Goal: Use online tool/utility

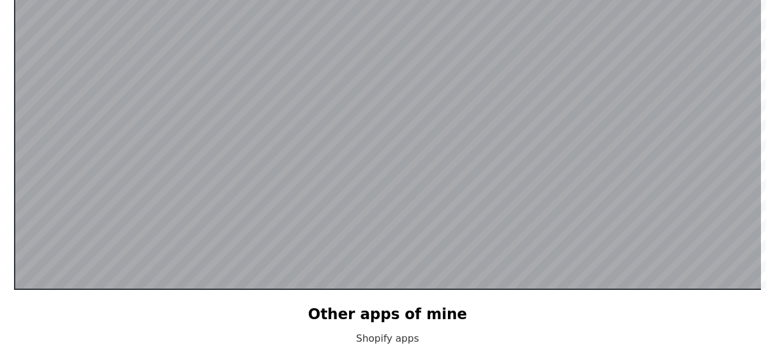
scroll to position [122, 0]
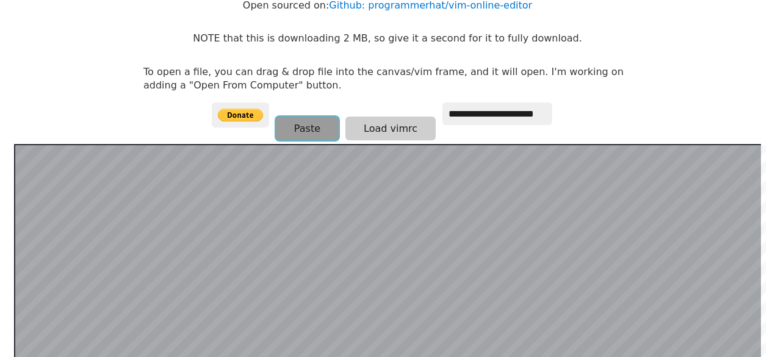
click at [297, 124] on button "Paste" at bounding box center [307, 129] width 63 height 24
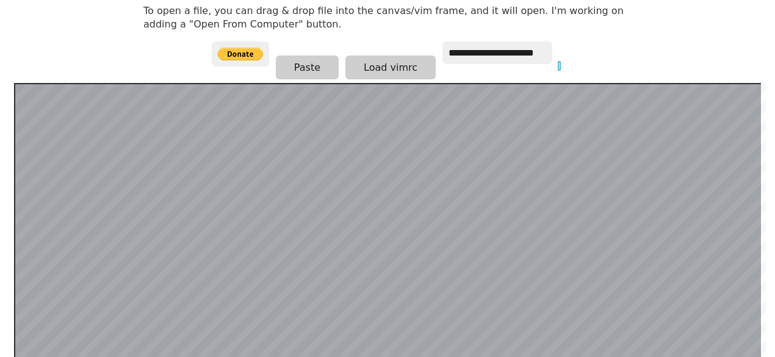
scroll to position [237, 0]
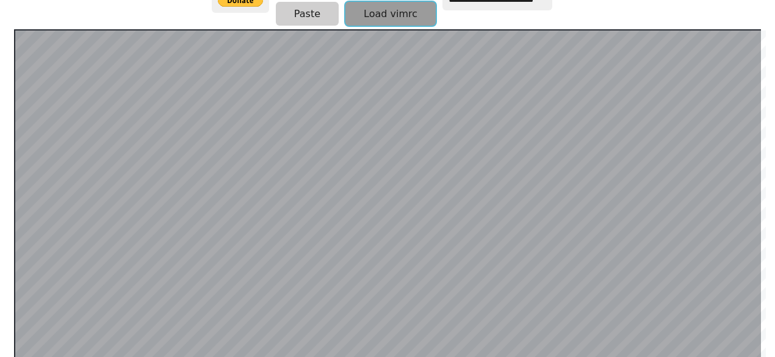
click at [369, 18] on button "Load vimrc" at bounding box center [390, 14] width 90 height 24
click at [372, 9] on button "Load vimrc" at bounding box center [390, 14] width 90 height 24
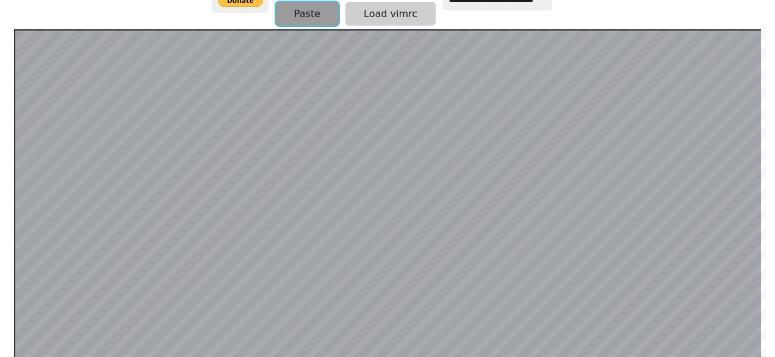
click at [291, 10] on button "Paste" at bounding box center [307, 14] width 63 height 24
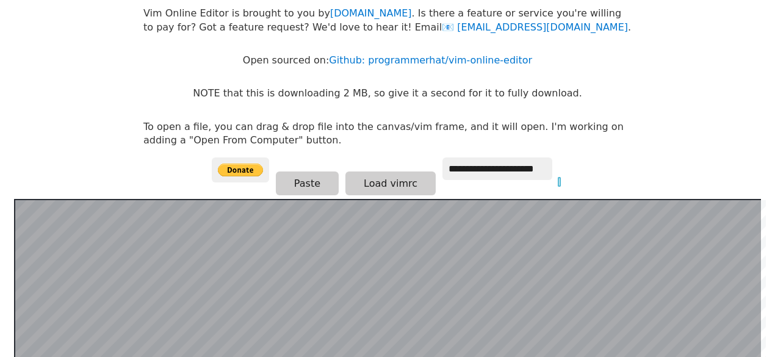
scroll to position [0, 0]
